Goal: Find specific page/section: Find specific page/section

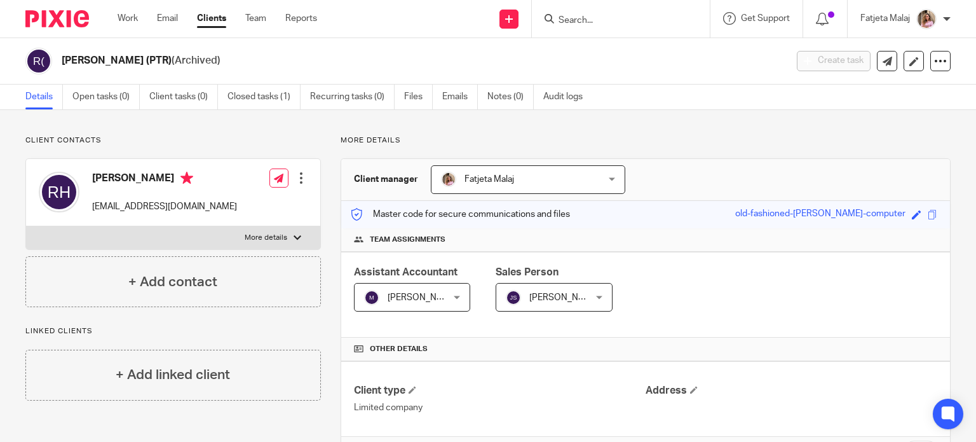
click at [643, 24] on input "Search" at bounding box center [614, 20] width 114 height 11
type input "x"
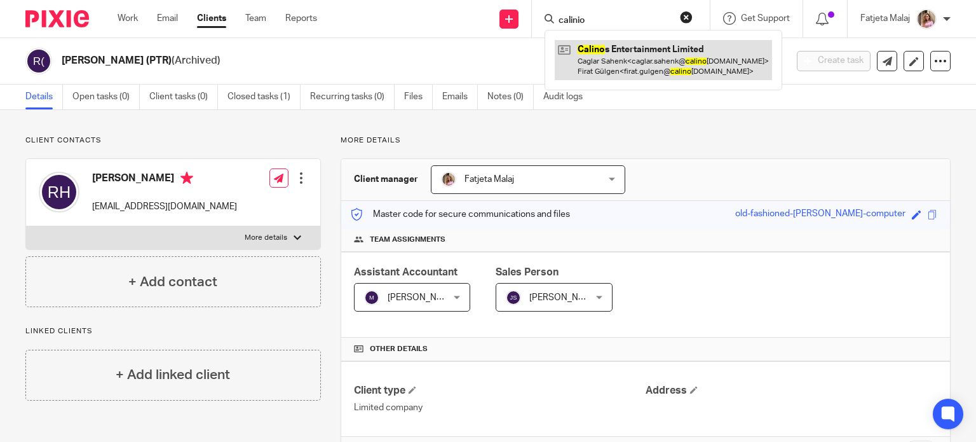
type input "calinio"
click at [603, 63] on link at bounding box center [663, 59] width 217 height 39
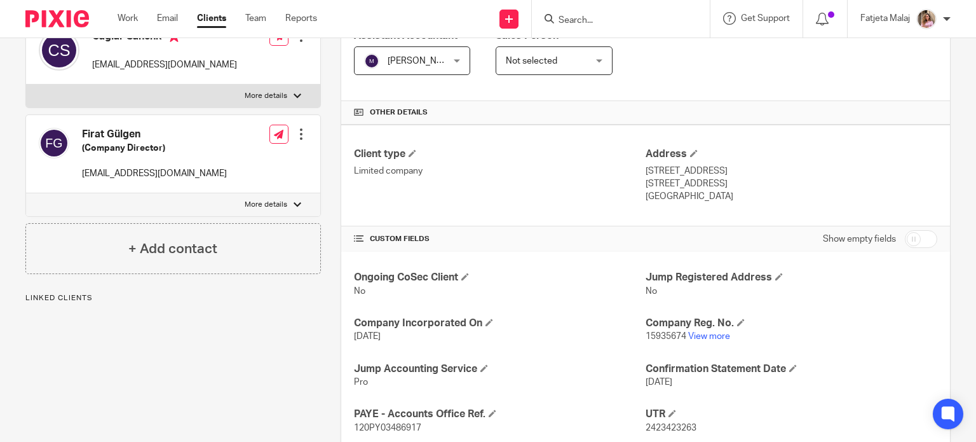
scroll to position [318, 0]
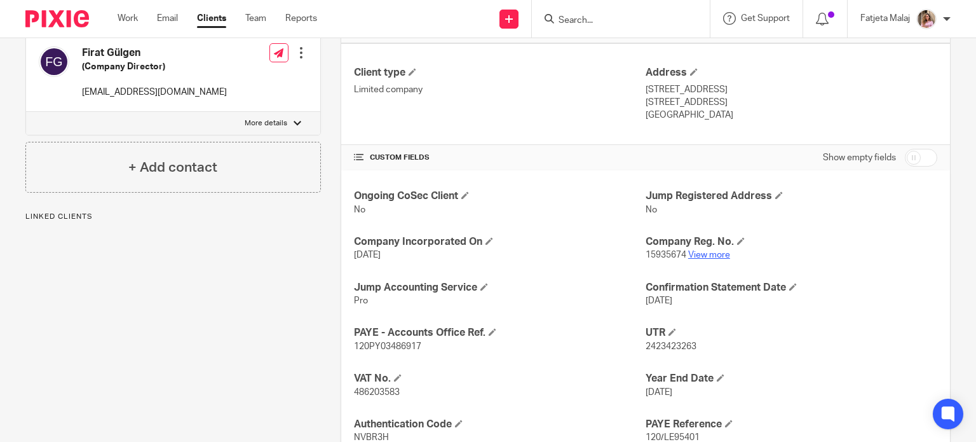
click at [704, 250] on link "View more" at bounding box center [709, 254] width 42 height 9
